Goal: Check status: Check status

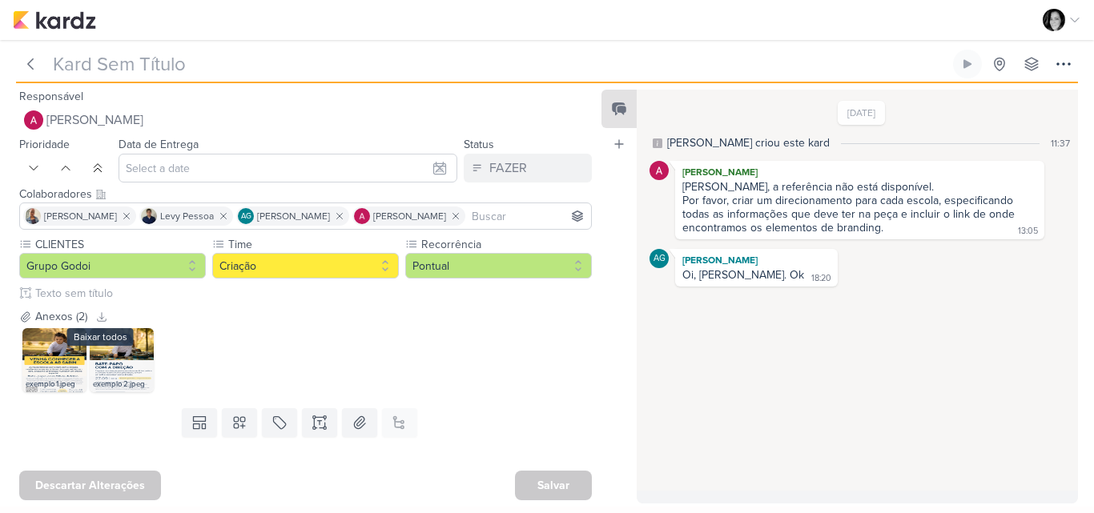
type input "2709081_GODOI_PEÇA_ESTATICA_INTEGRAÇÃO_AB"
type input "15 de setembro de 2025 às 23:59"
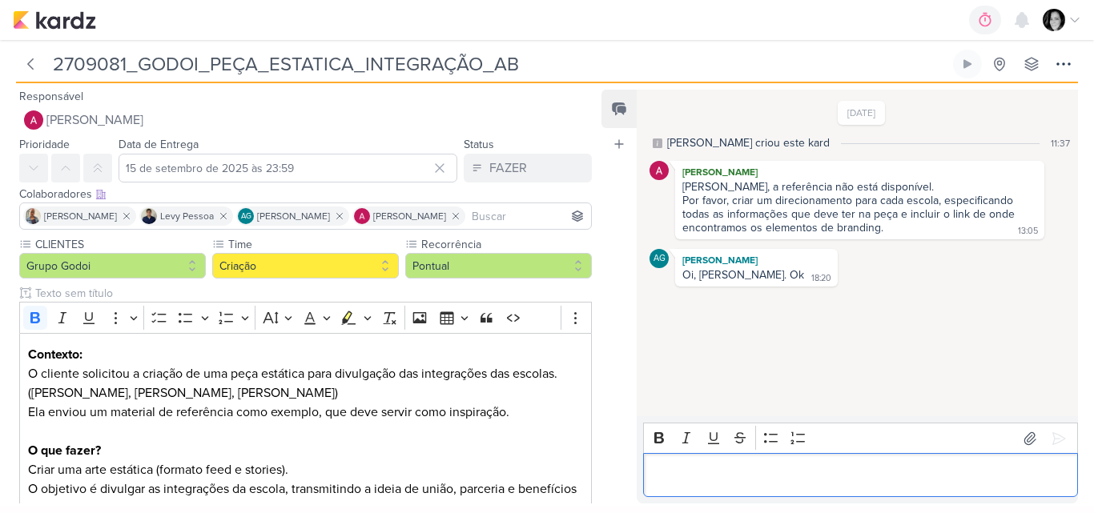
click at [781, 479] on p "Editor editing area: main" at bounding box center [861, 475] width 418 height 19
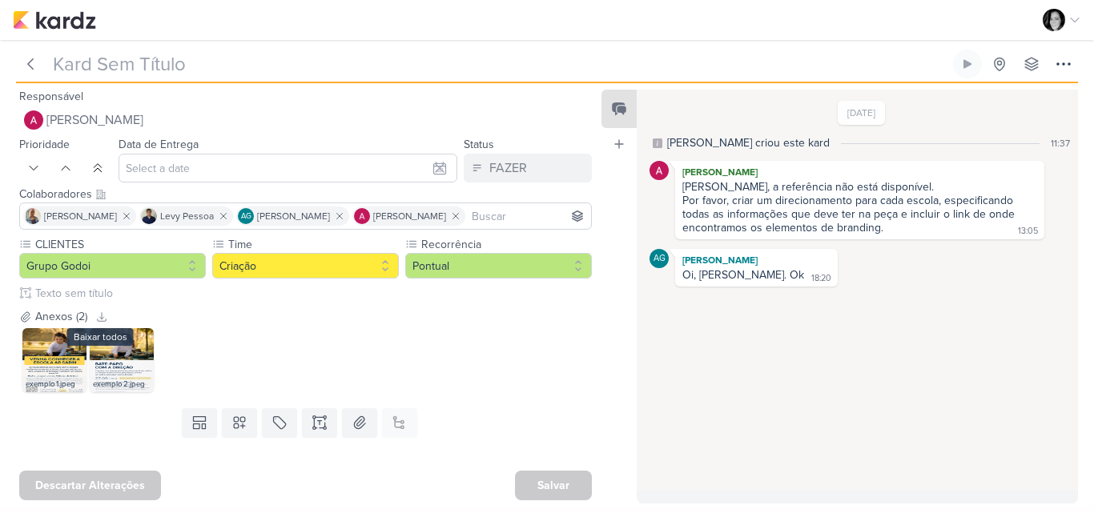
type input "2709081_GODOI_PEÇA_ESTATICA_INTEGRAÇÃO_AB"
type input "15 de setembro de 2025 às 23:59"
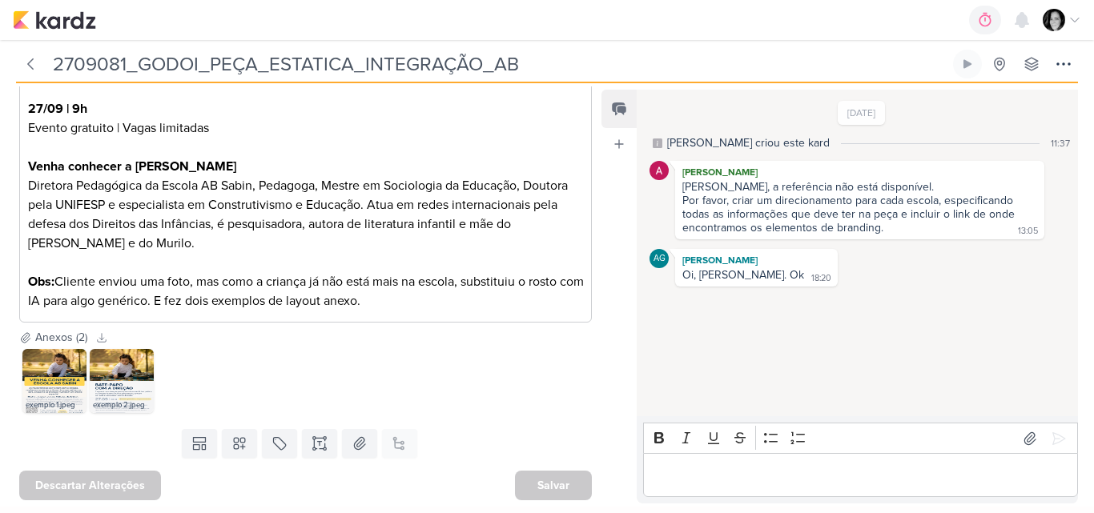
scroll to position [1168, 0]
click at [37, 378] on img at bounding box center [54, 381] width 64 height 64
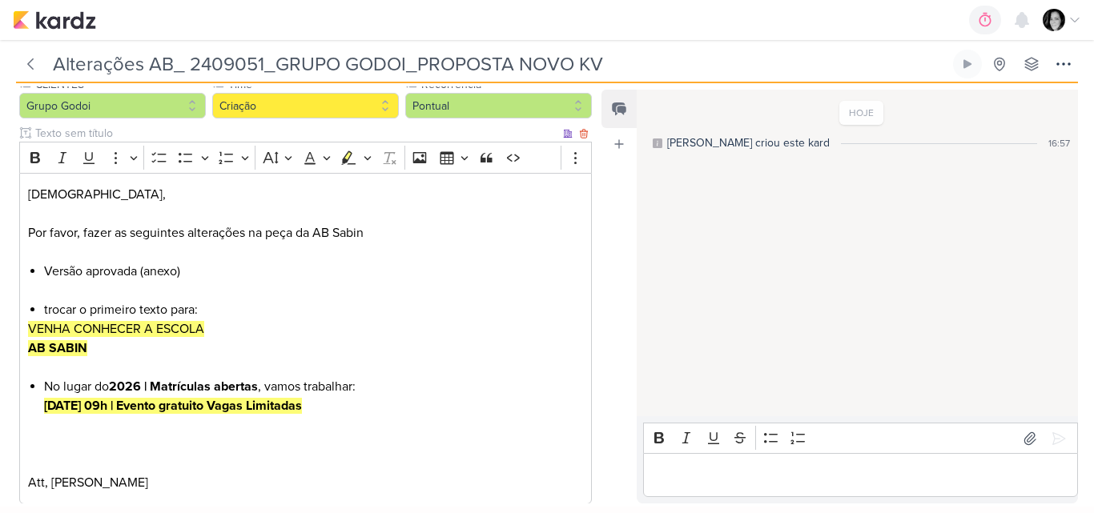
scroll to position [320, 0]
